Goal: Task Accomplishment & Management: Complete application form

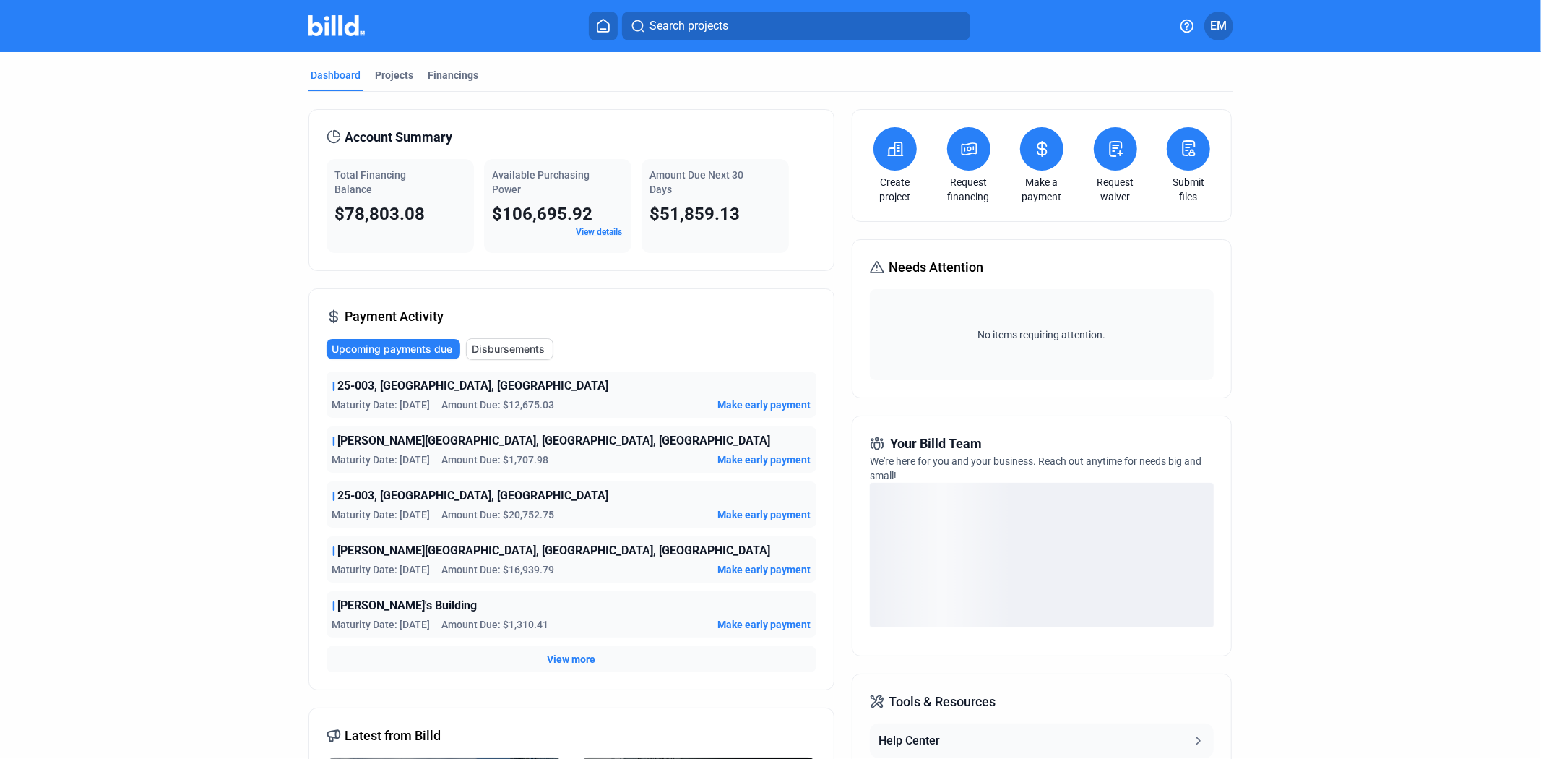
click at [389, 64] on mat-tab-group "Dashboard Projects Financings Account Summary Total Financing Balance $78,803.0…" at bounding box center [771, 507] width 925 height 910
click at [393, 82] on div "Projects" at bounding box center [395, 75] width 38 height 14
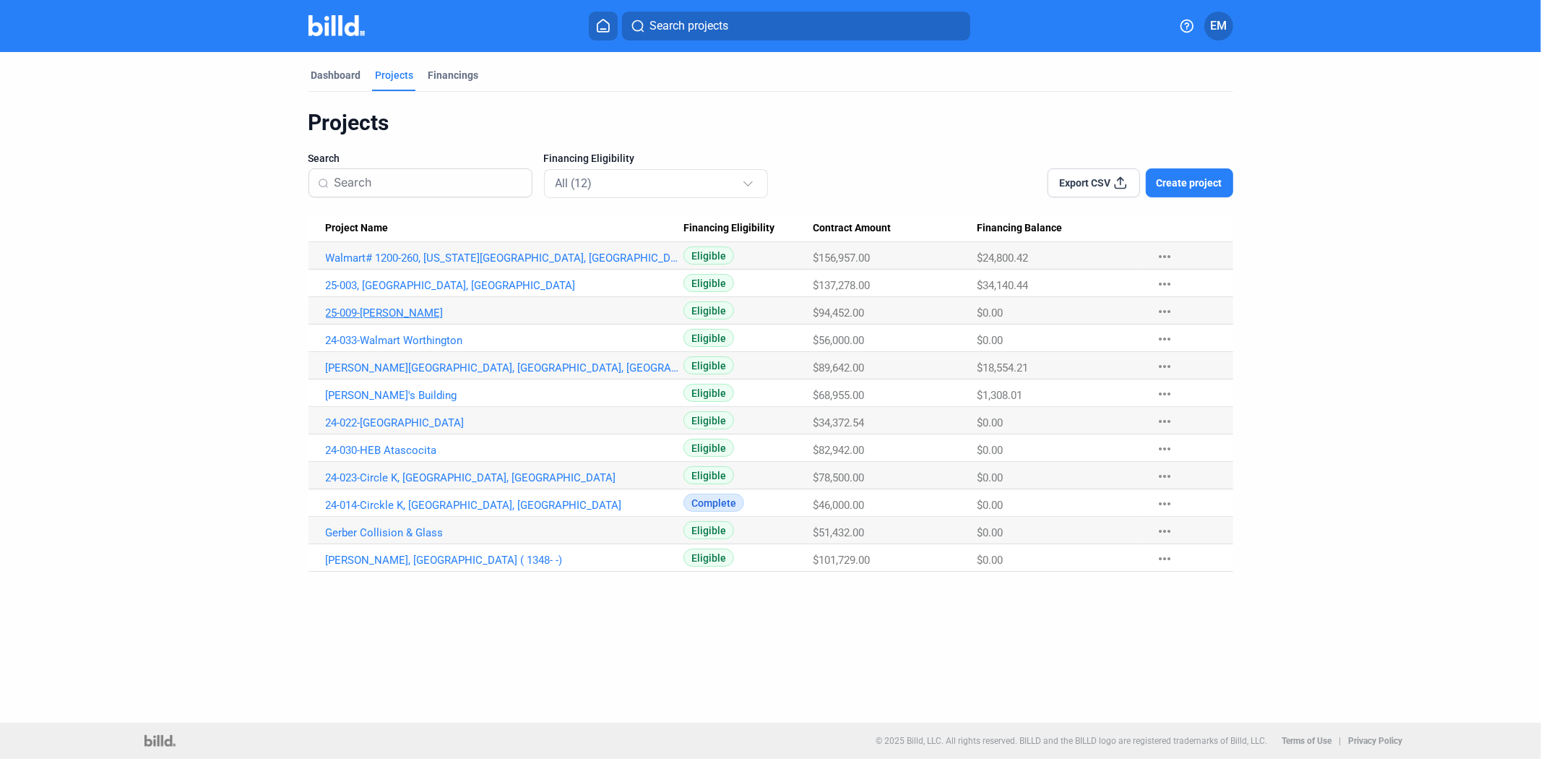
click at [415, 308] on link "25-009-[PERSON_NAME]" at bounding box center [505, 312] width 358 height 13
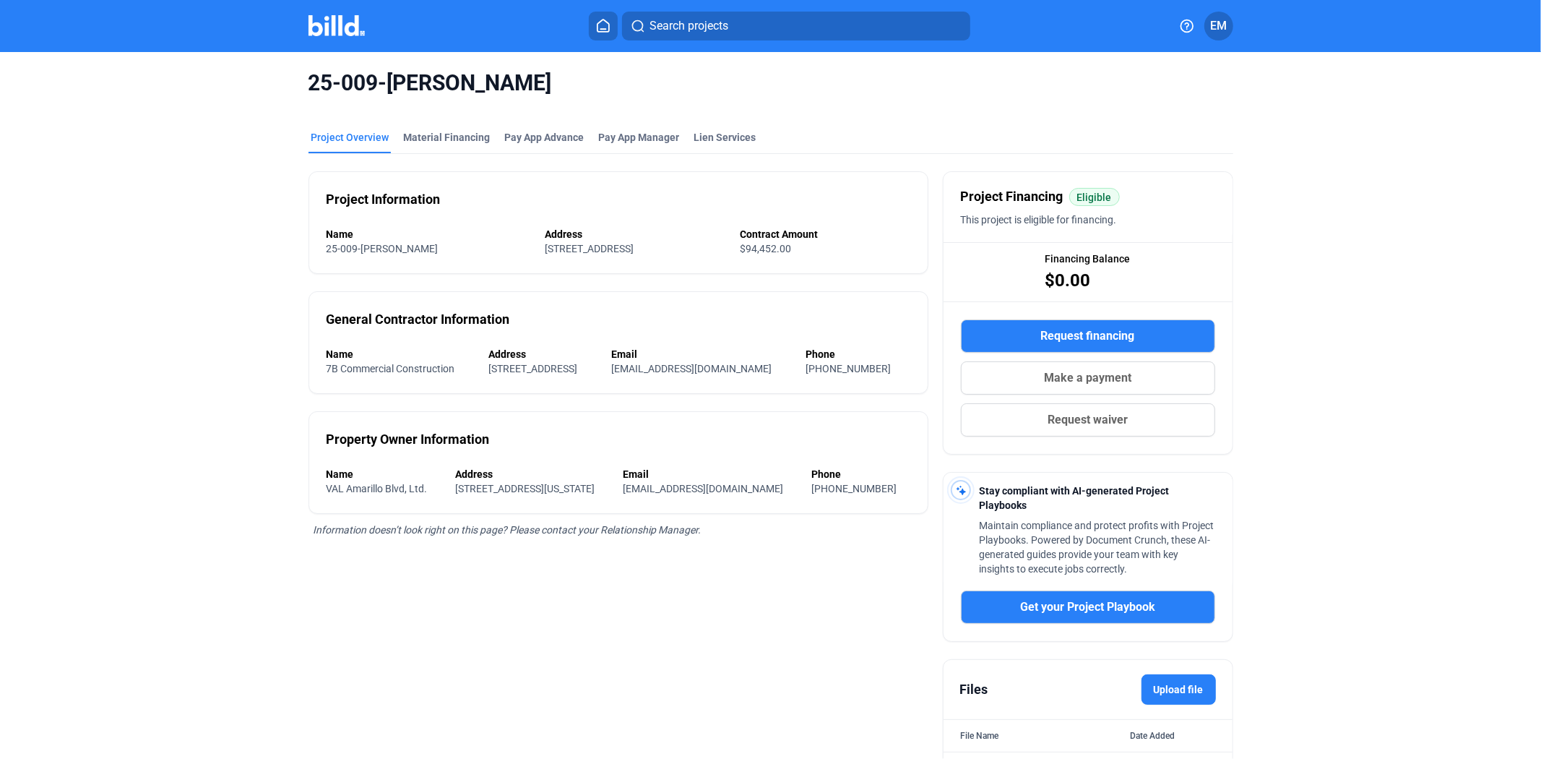
click at [1116, 419] on span "Request waiver" at bounding box center [1088, 419] width 80 height 17
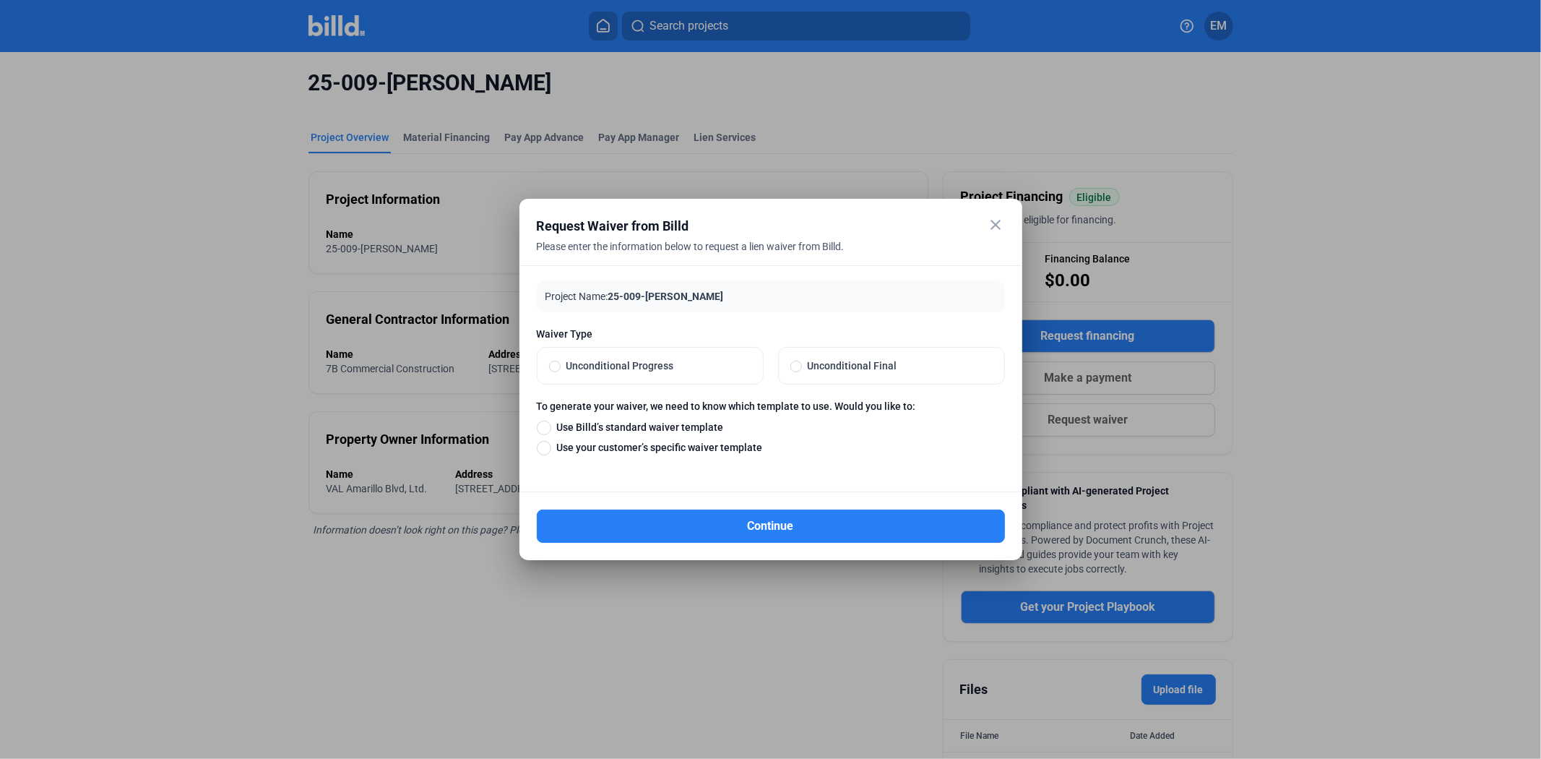
click at [677, 424] on span "Use Billd’s standard waiver template" at bounding box center [637, 427] width 173 height 14
click at [551, 424] on input "Use Billd’s standard waiver template" at bounding box center [544, 427] width 14 height 16
radio input "true"
click at [652, 445] on span "Use your customer’s specific waiver template" at bounding box center [657, 447] width 212 height 14
click at [551, 445] on input "Use your customer’s specific waiver template" at bounding box center [544, 447] width 14 height 16
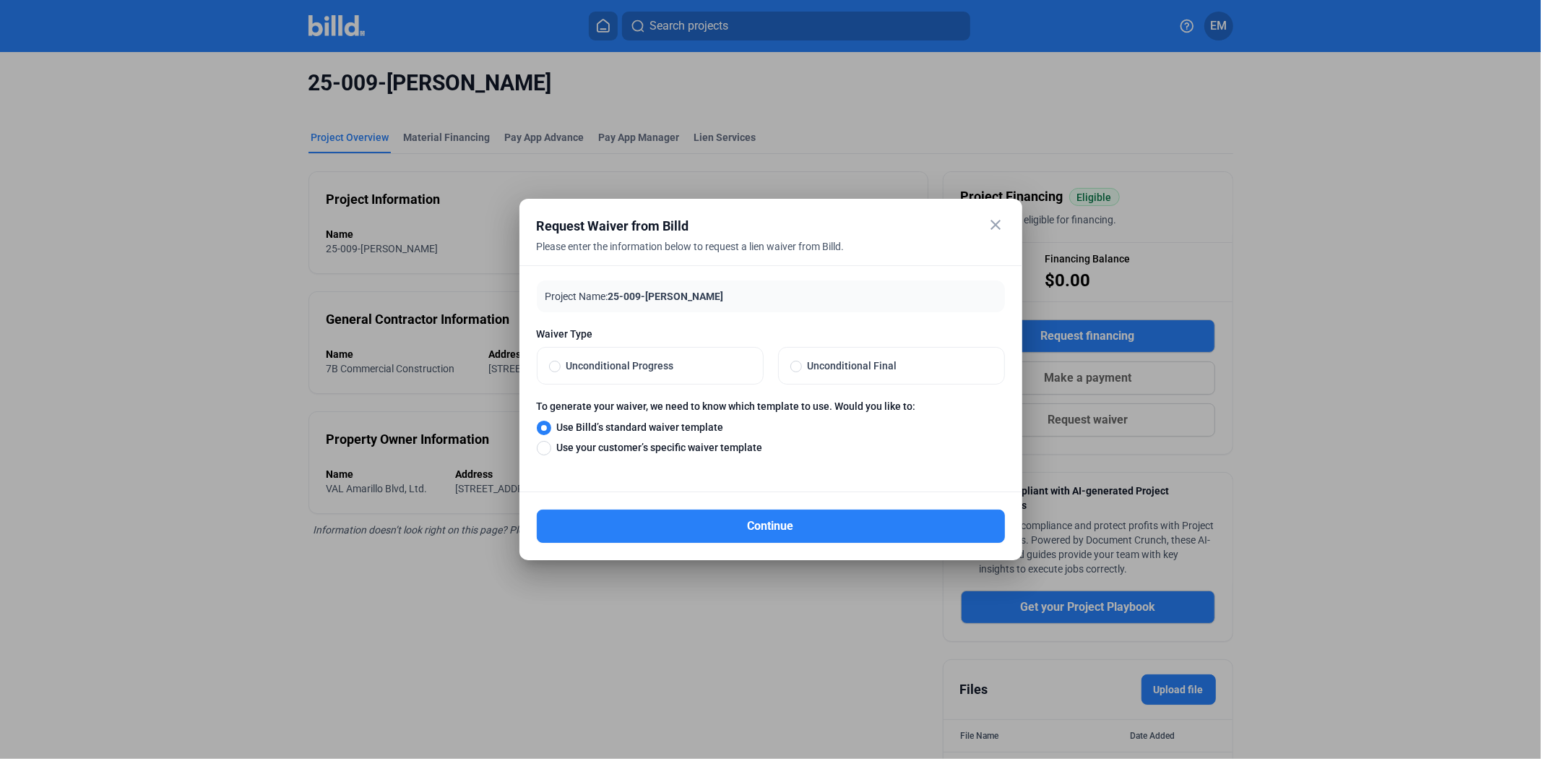
radio input "true"
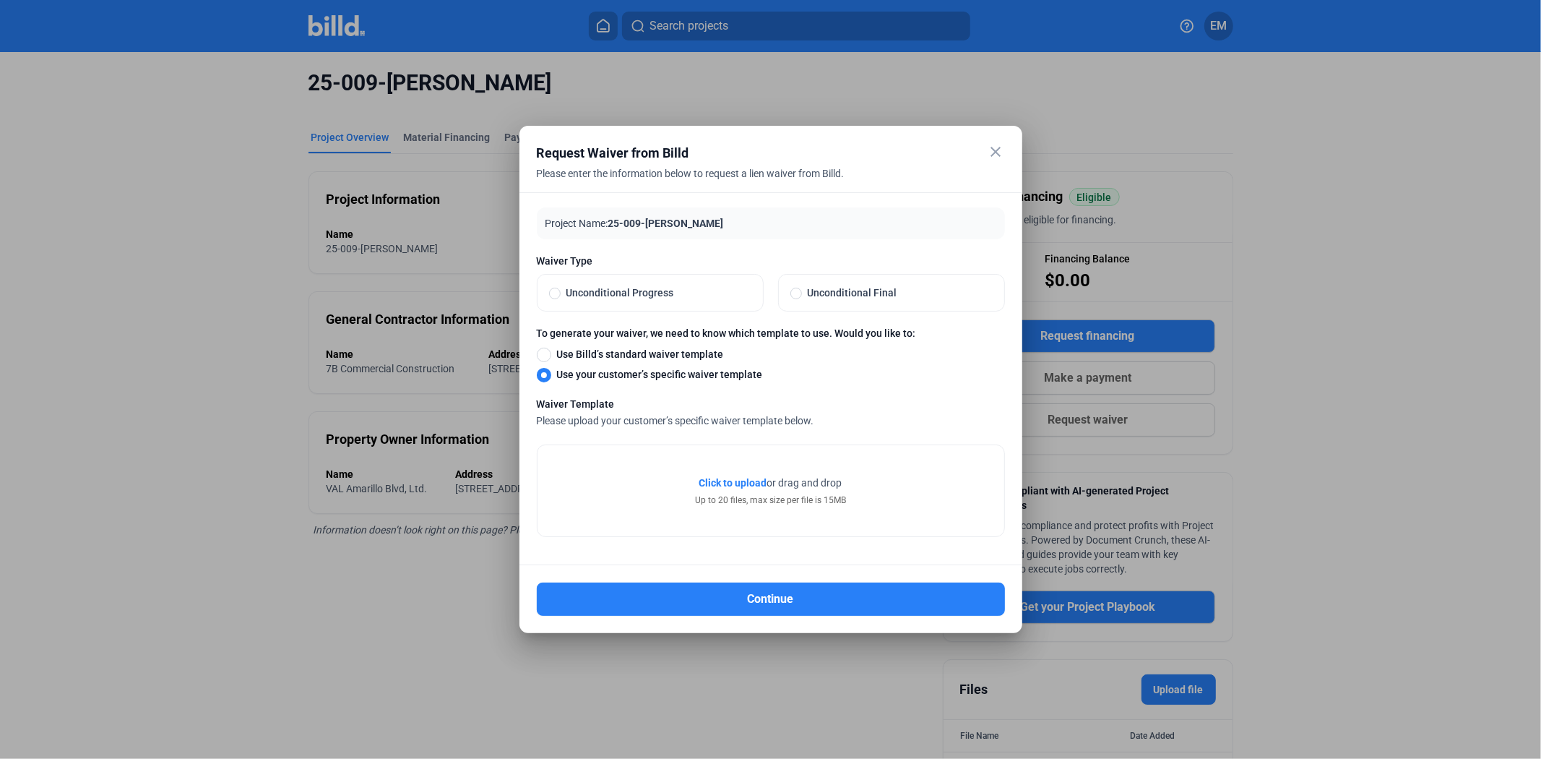
click at [587, 292] on span "Unconditional Progress" at bounding box center [656, 292] width 191 height 14
click at [561, 292] on input "Unconditional Progress" at bounding box center [555, 292] width 12 height 13
radio input "true"
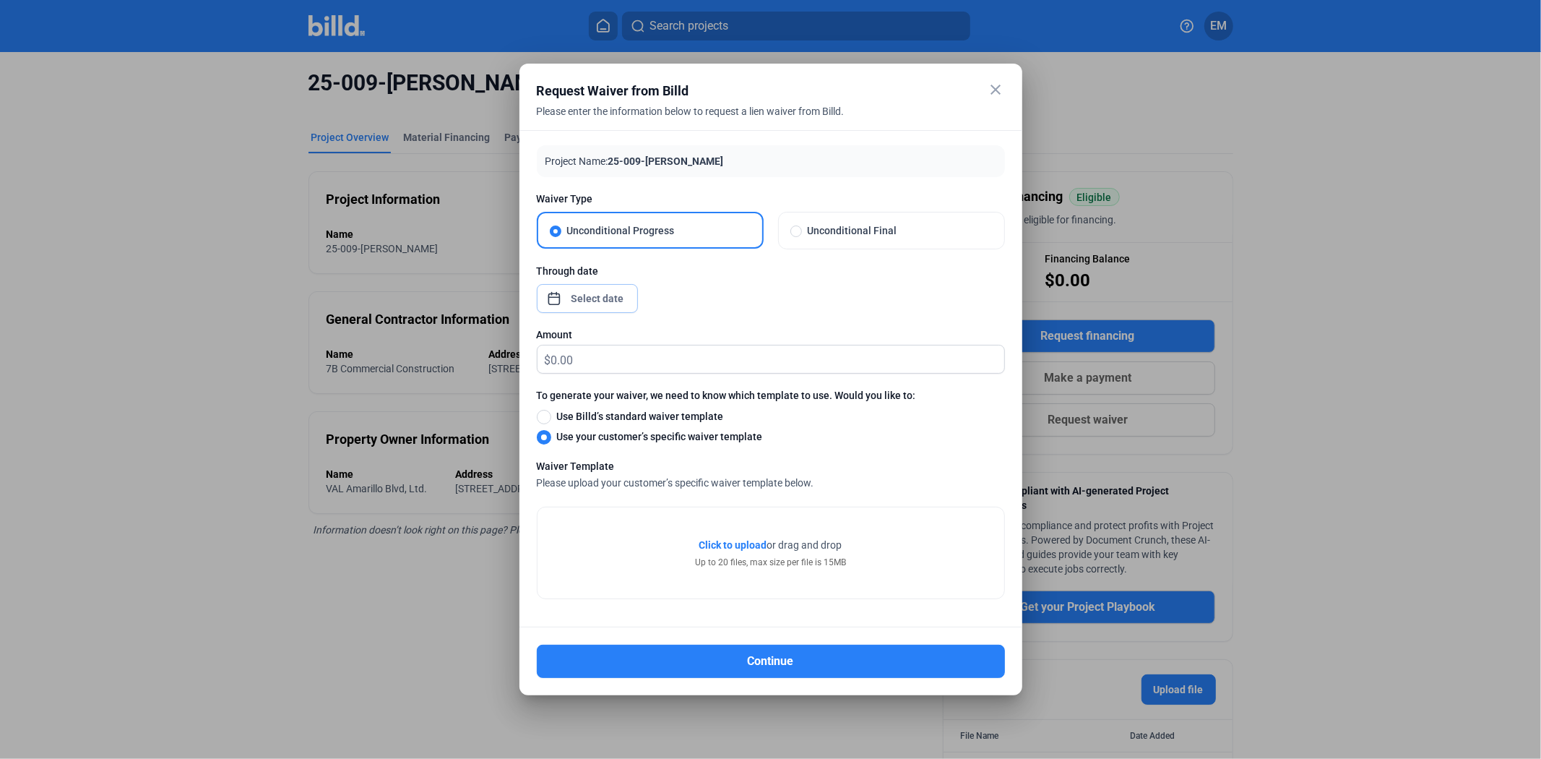
click at [608, 302] on div "close Request Waiver from Billd Please enter the information below to request a…" at bounding box center [770, 379] width 1541 height 759
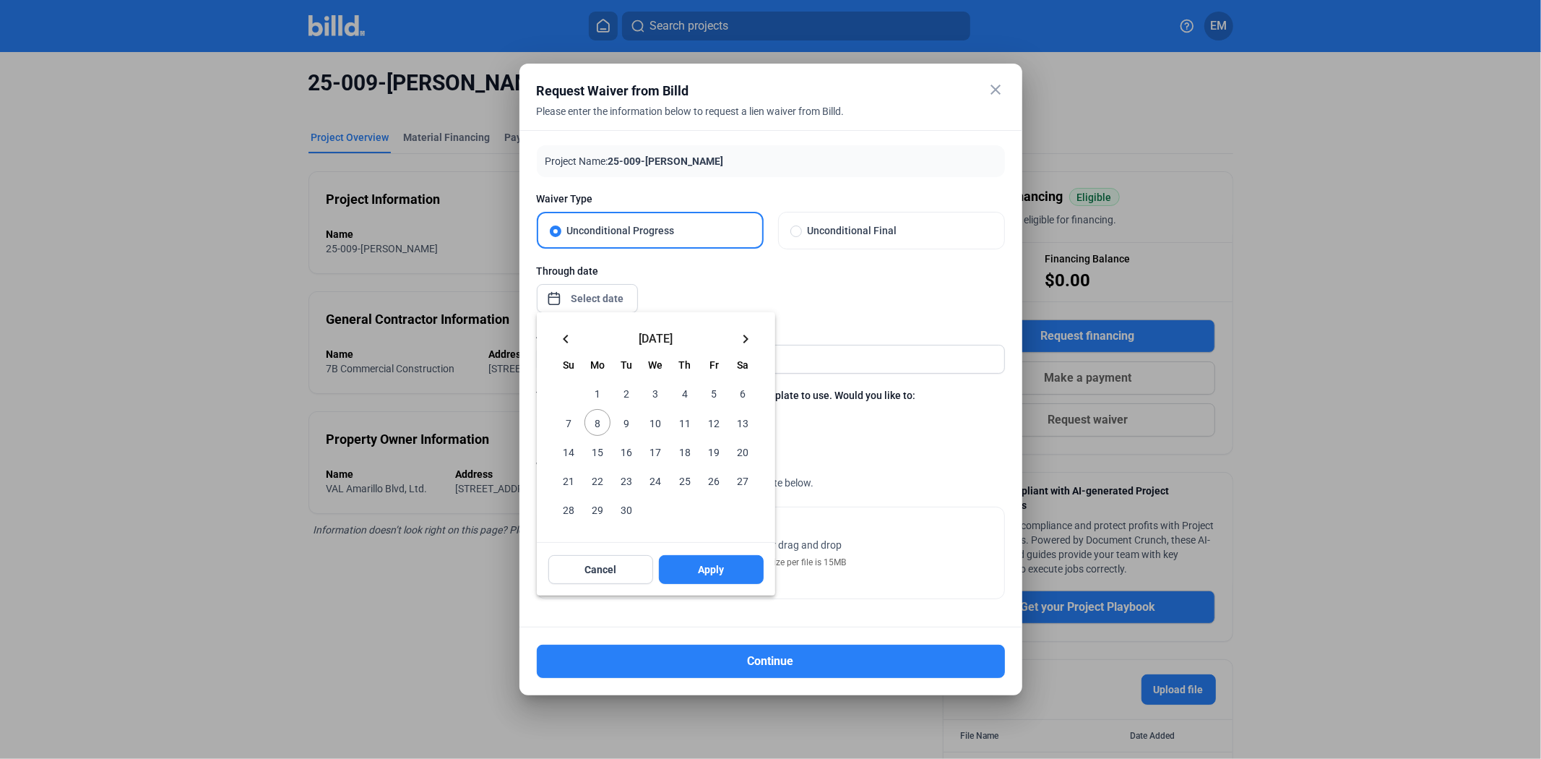
click at [600, 421] on span "8" at bounding box center [598, 422] width 26 height 26
click at [719, 566] on span "Apply" at bounding box center [711, 569] width 26 height 14
type input "[DATE]"
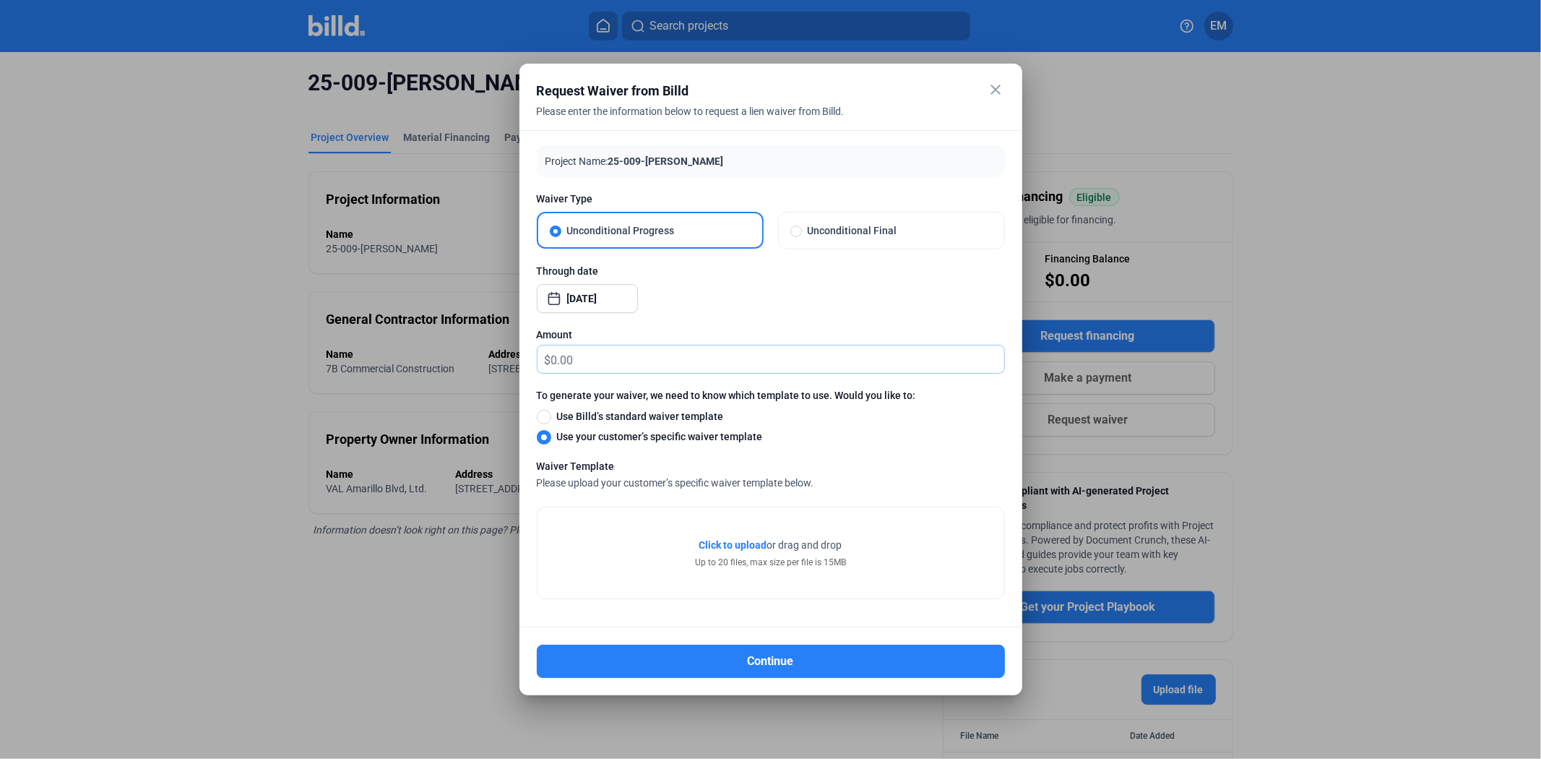
click at [630, 365] on input "text" at bounding box center [777, 359] width 453 height 28
click at [850, 436] on label "Use your customer’s specific waiver template" at bounding box center [764, 436] width 454 height 16
click at [551, 436] on input "Use your customer’s specific waiver template" at bounding box center [544, 436] width 14 height 16
drag, startPoint x: 781, startPoint y: 373, endPoint x: 779, endPoint y: 345, distance: 28.3
click at [781, 371] on div "Amount $ Amount is required." at bounding box center [771, 357] width 468 height 61
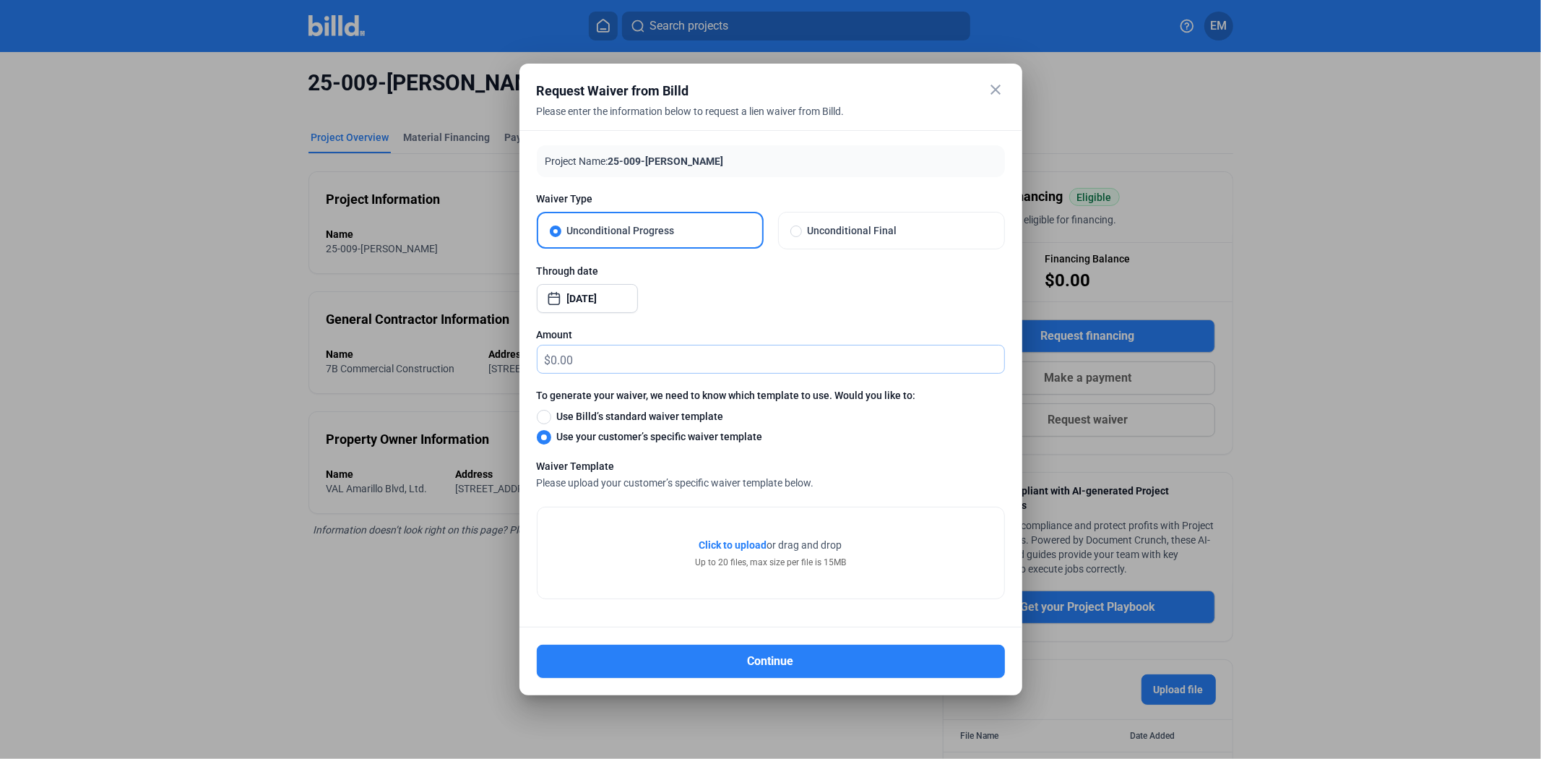
click at [779, 345] on input "text" at bounding box center [777, 359] width 453 height 28
type input "0.00"
click at [825, 444] on div at bounding box center [771, 451] width 468 height 14
click at [775, 334] on div "Amount" at bounding box center [771, 334] width 468 height 14
click at [726, 546] on span "Click to upload" at bounding box center [733, 545] width 68 height 12
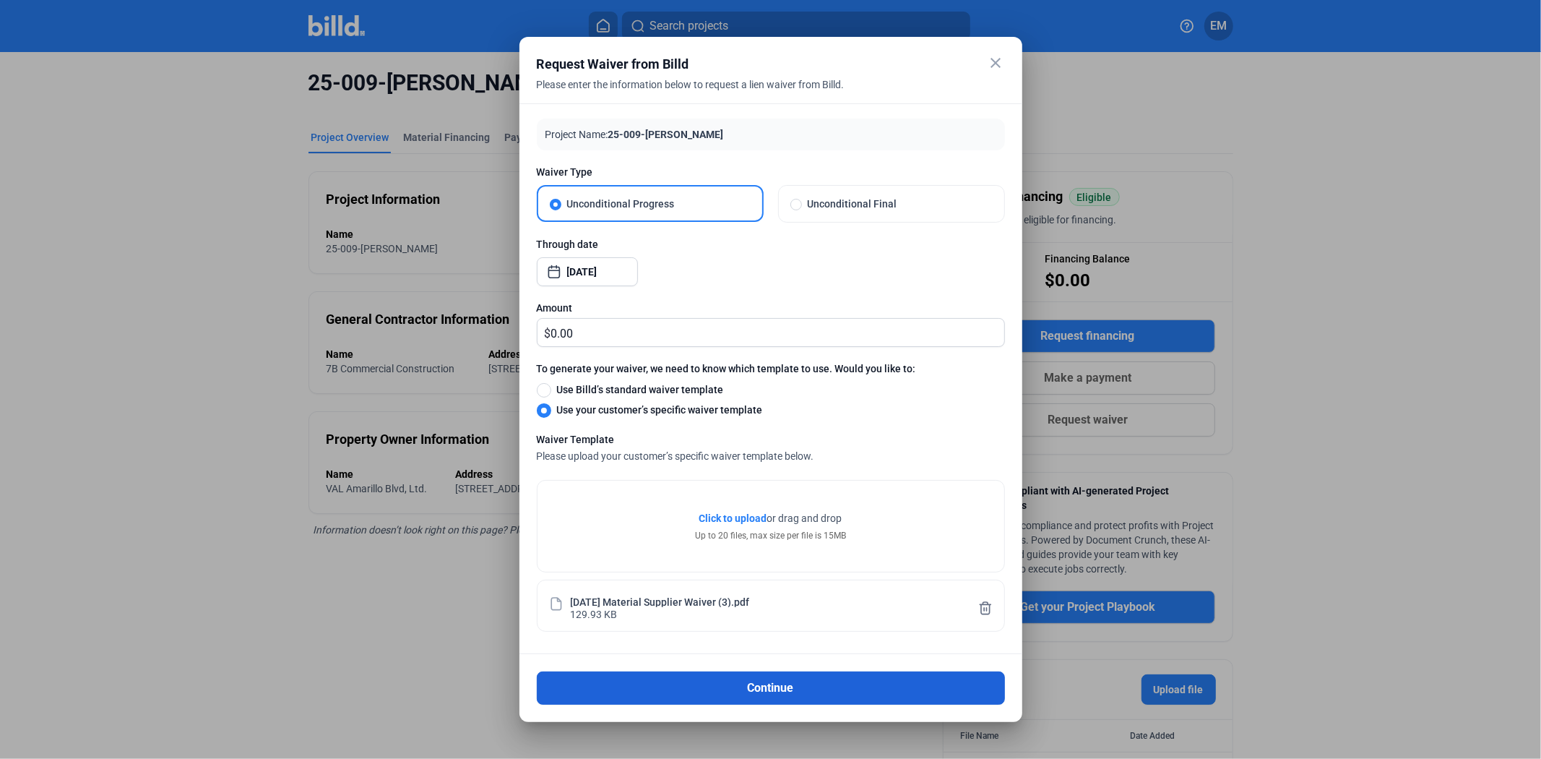
click at [716, 689] on button "Continue" at bounding box center [771, 687] width 468 height 33
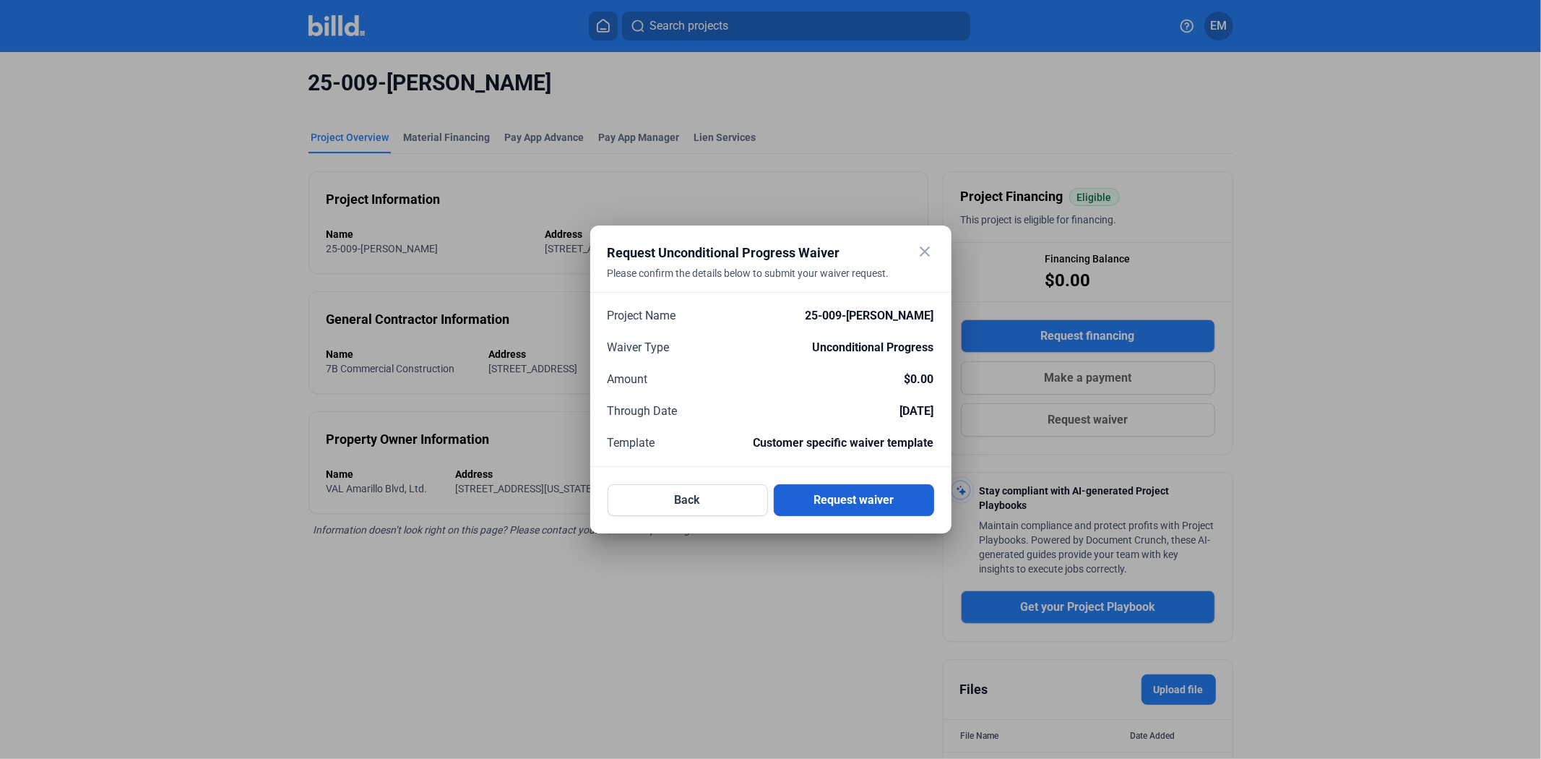
click at [818, 502] on button "Request waiver" at bounding box center [854, 500] width 160 height 32
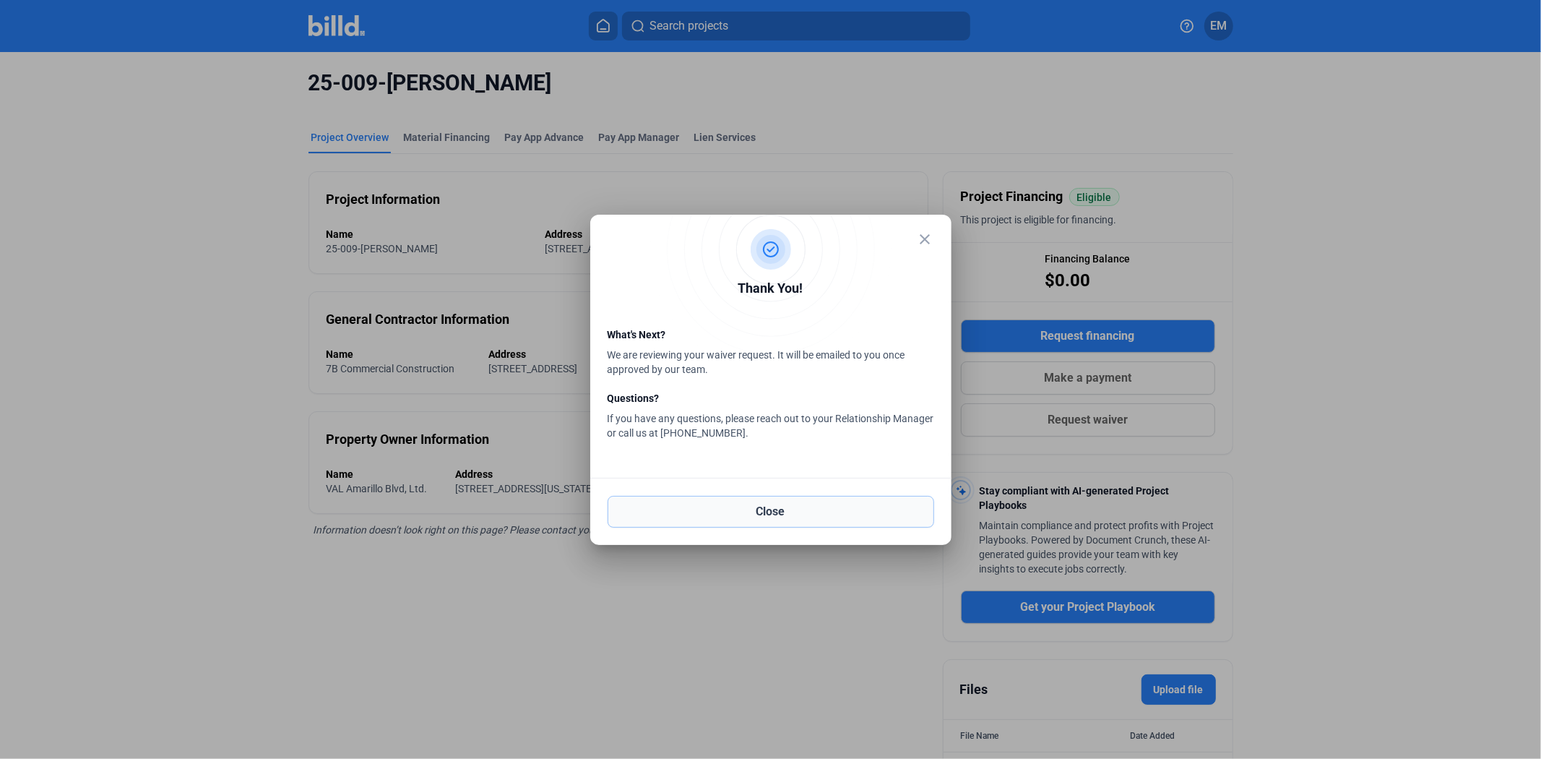
click at [749, 508] on button "Close" at bounding box center [771, 512] width 327 height 32
